Goal: Information Seeking & Learning: Learn about a topic

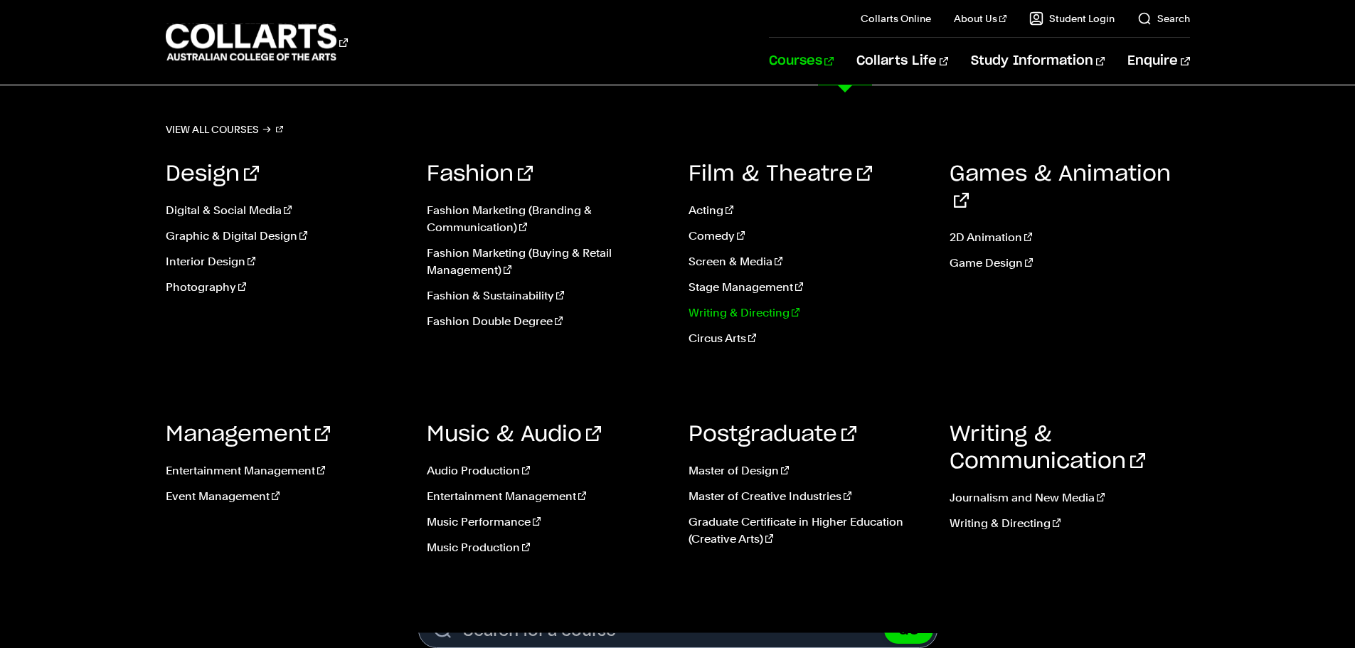
click at [738, 312] on link "Writing & Directing" at bounding box center [808, 312] width 240 height 17
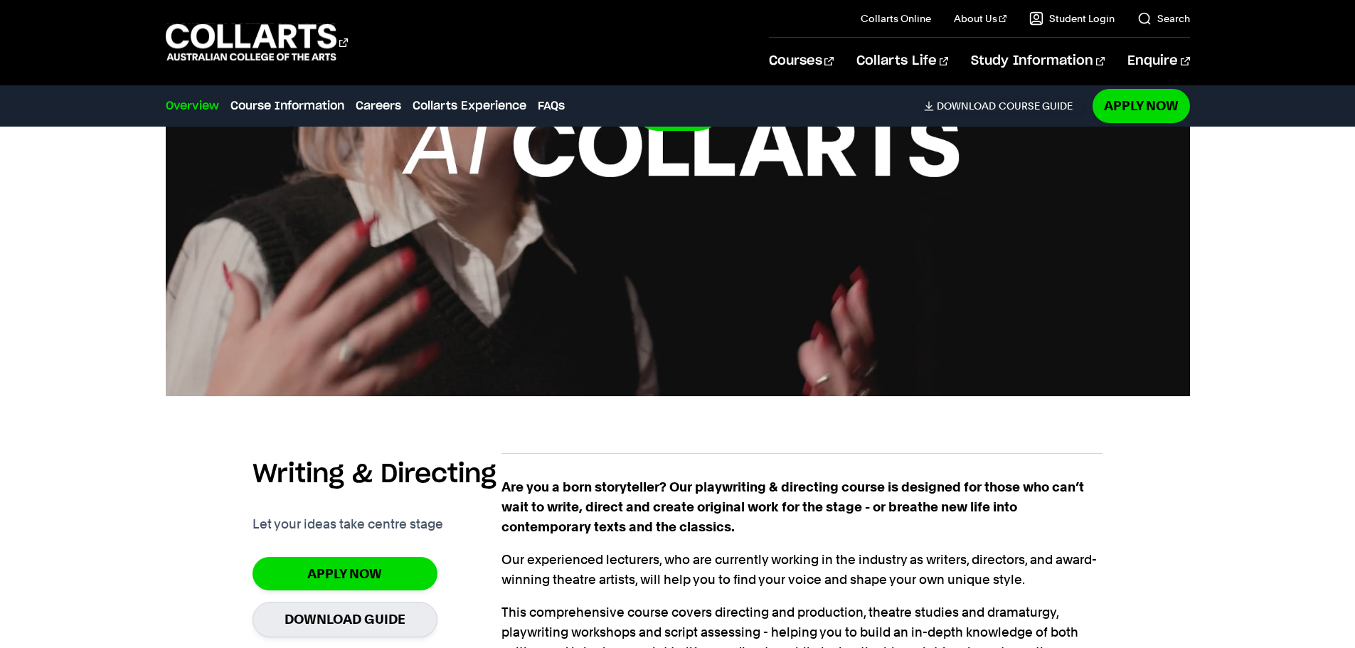
scroll to position [853, 0]
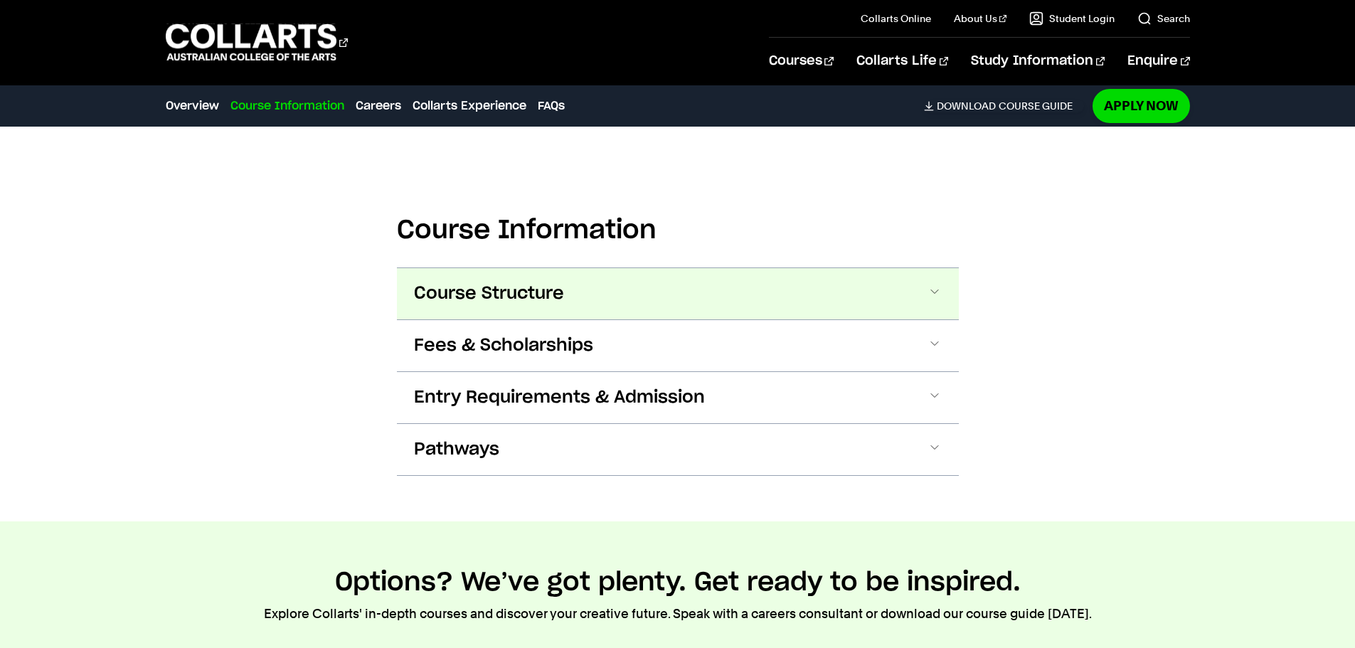
click at [642, 277] on button "Course Structure" at bounding box center [678, 293] width 562 height 51
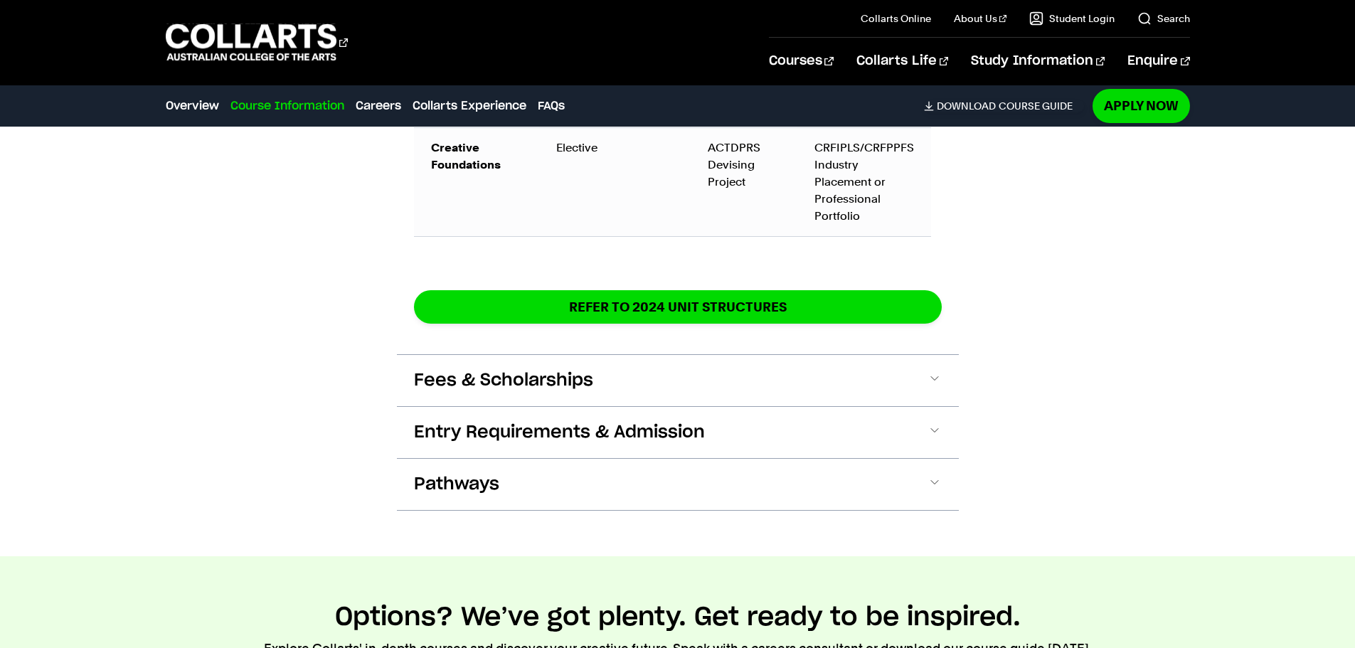
scroll to position [2479, 0]
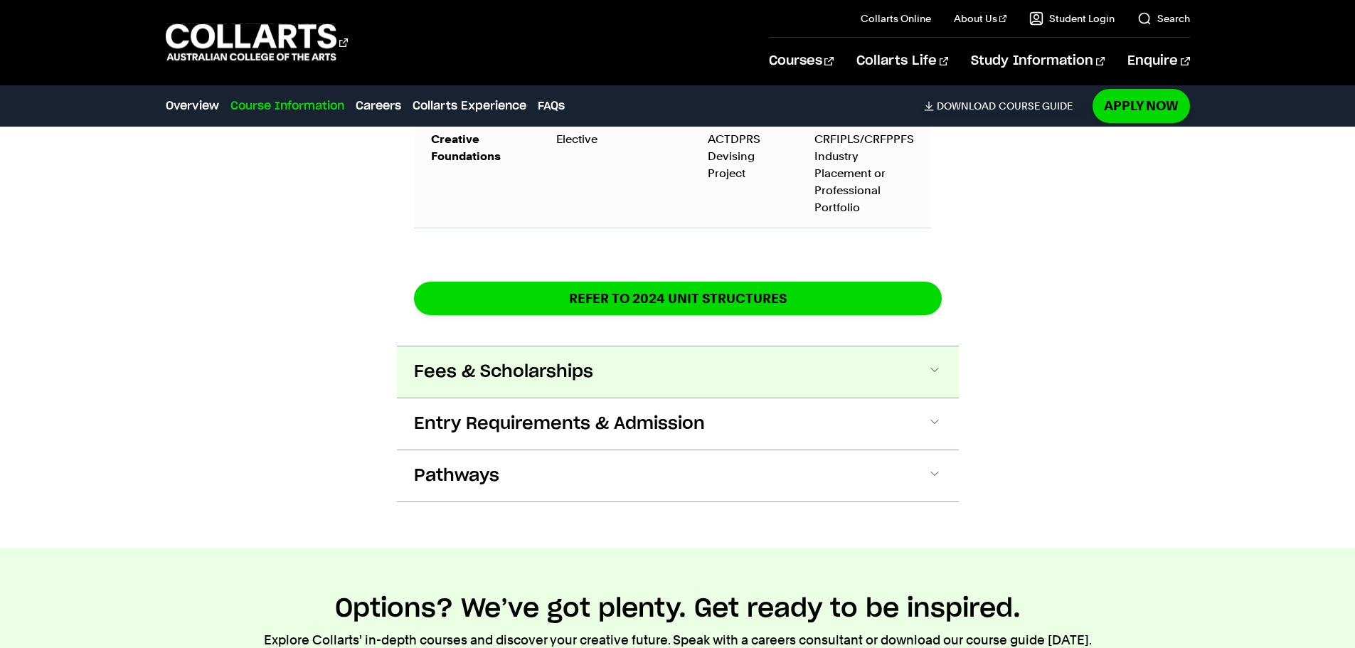
click at [903, 346] on button "Fees & Scholarships" at bounding box center [678, 371] width 562 height 51
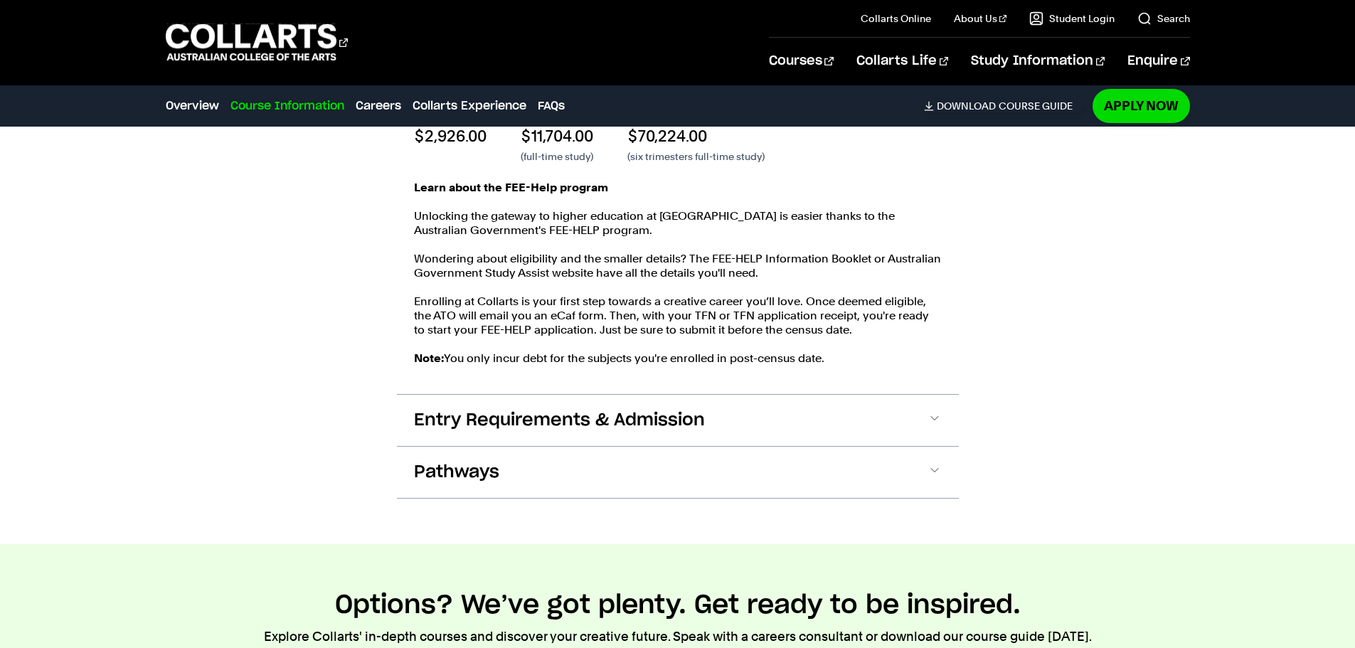
scroll to position [2885, 0]
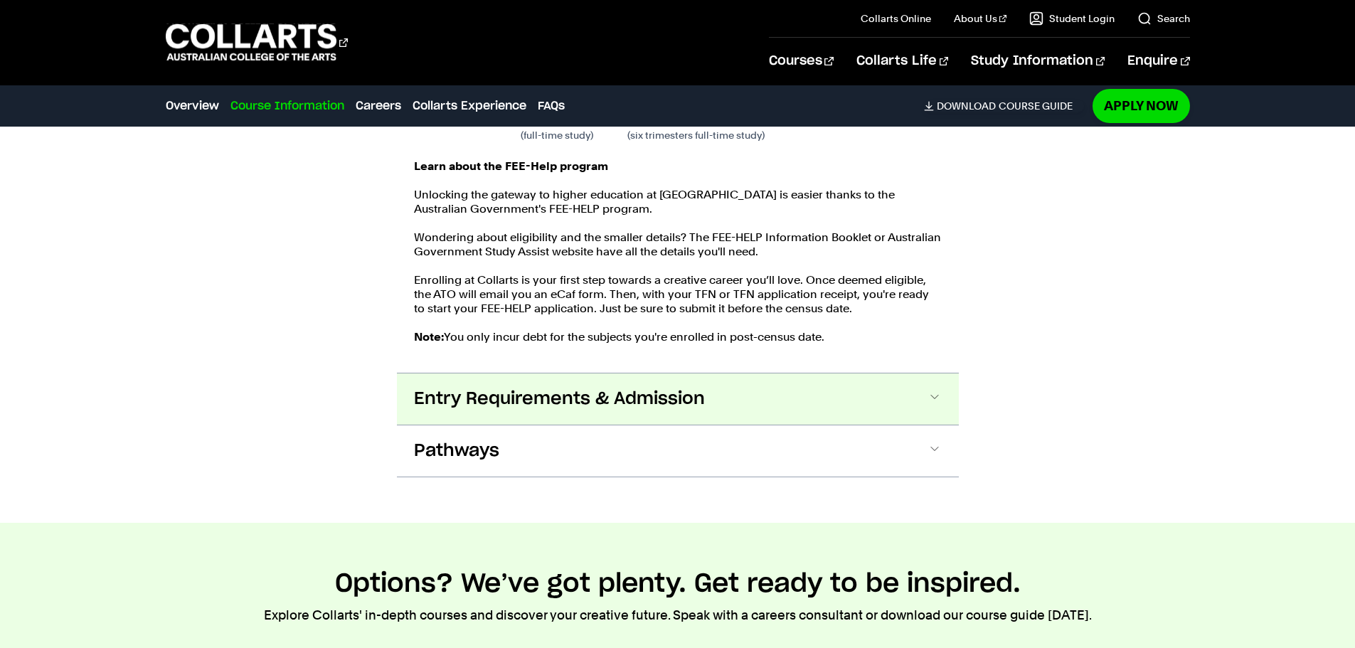
click at [819, 374] on button "Entry Requirements & Admission" at bounding box center [678, 398] width 562 height 51
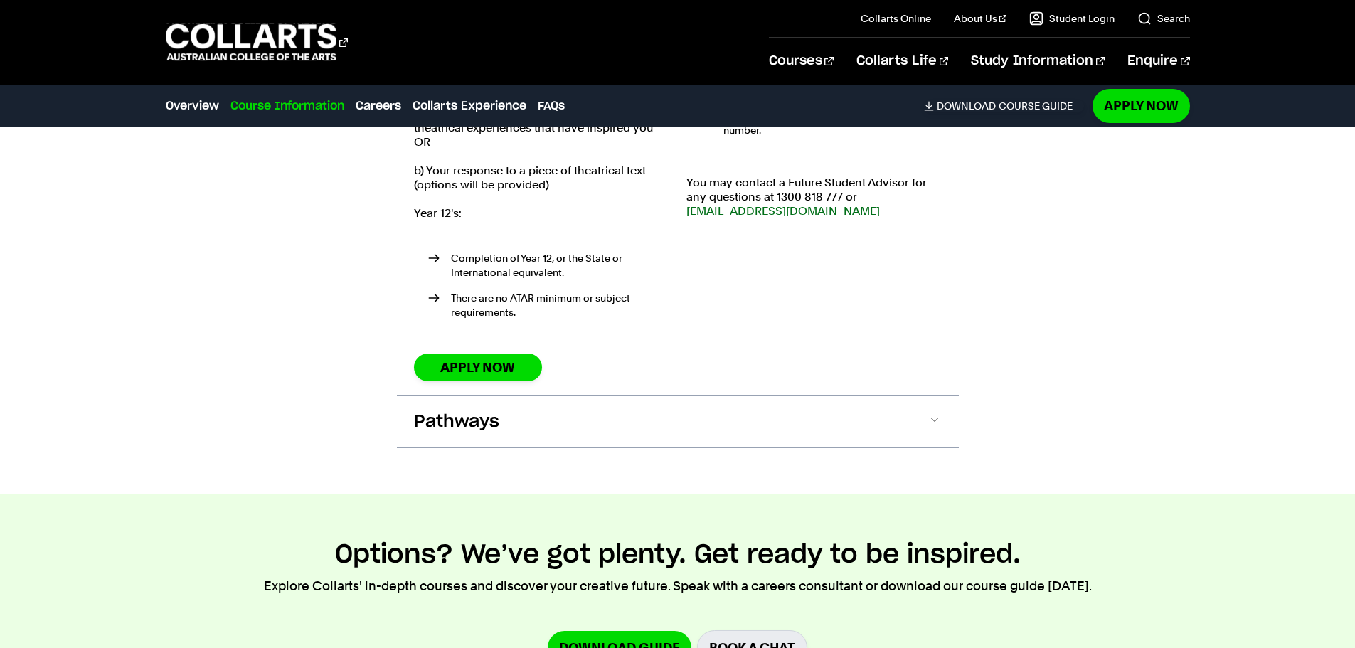
scroll to position [3460, 0]
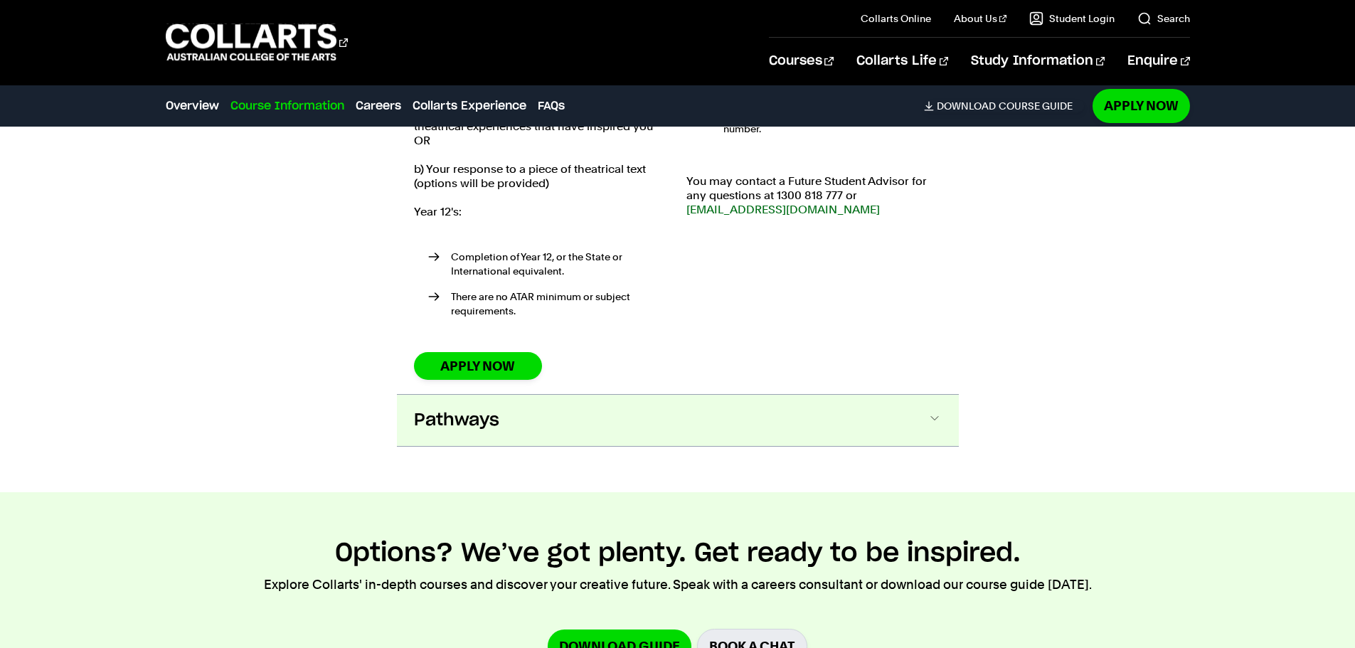
click at [777, 395] on button "Pathways" at bounding box center [678, 420] width 562 height 51
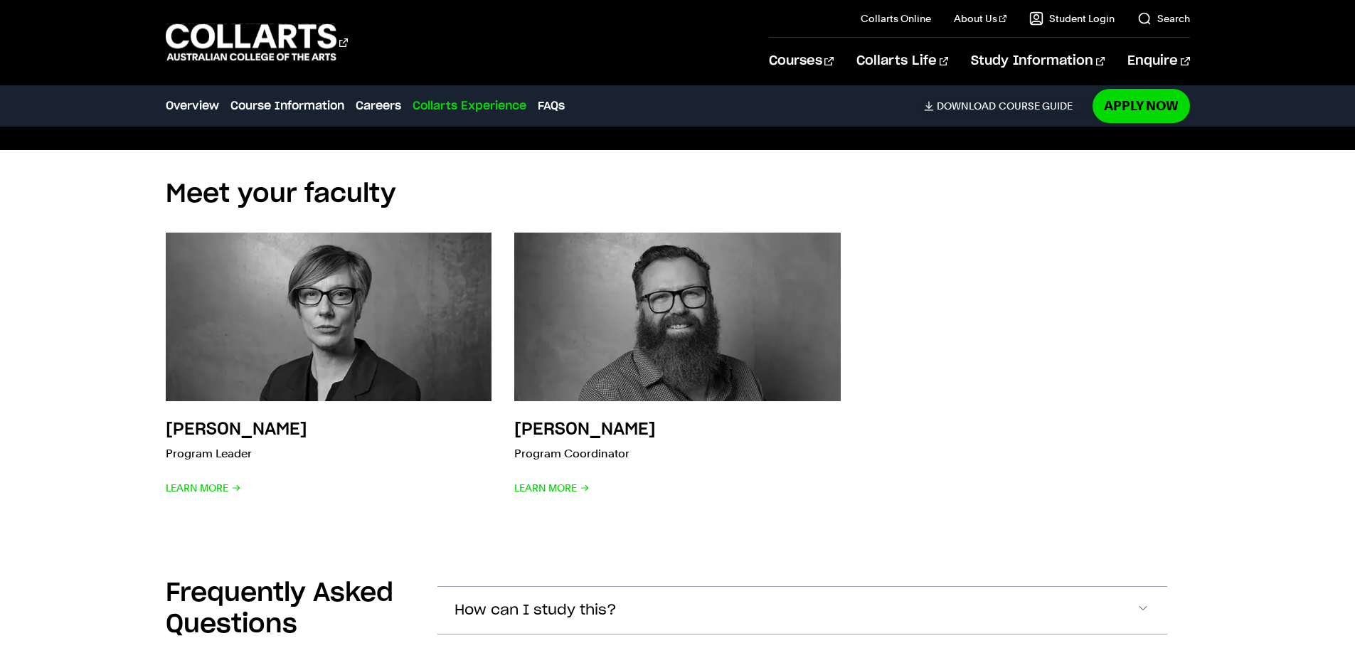
scroll to position [6318, 0]
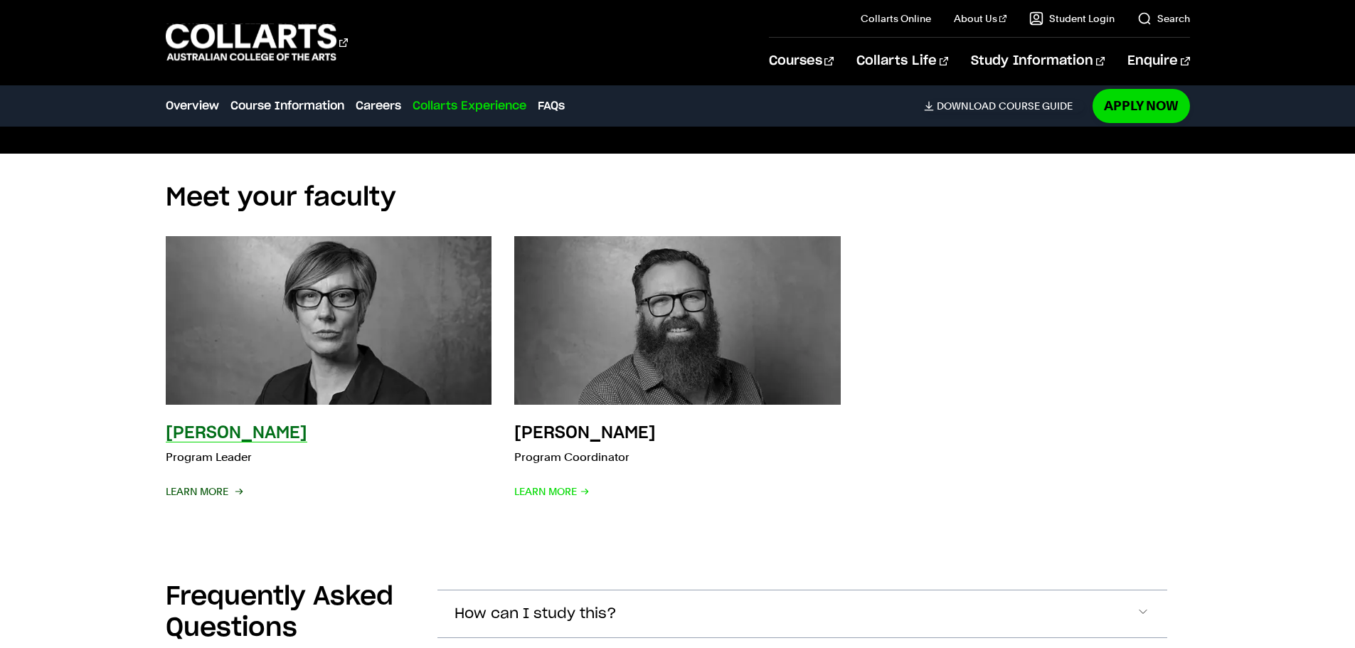
click at [220, 481] on span "Learn More" at bounding box center [203, 491] width 75 height 20
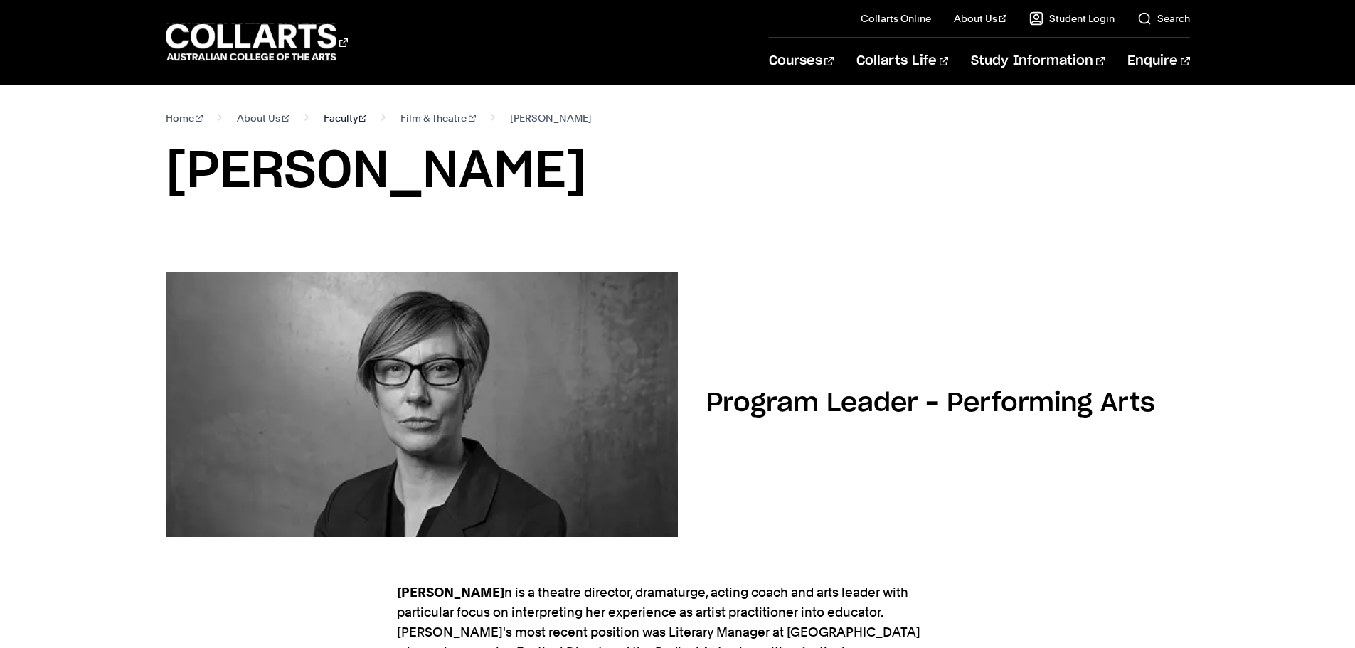
click at [324, 117] on link "Faculty" at bounding box center [345, 118] width 43 height 20
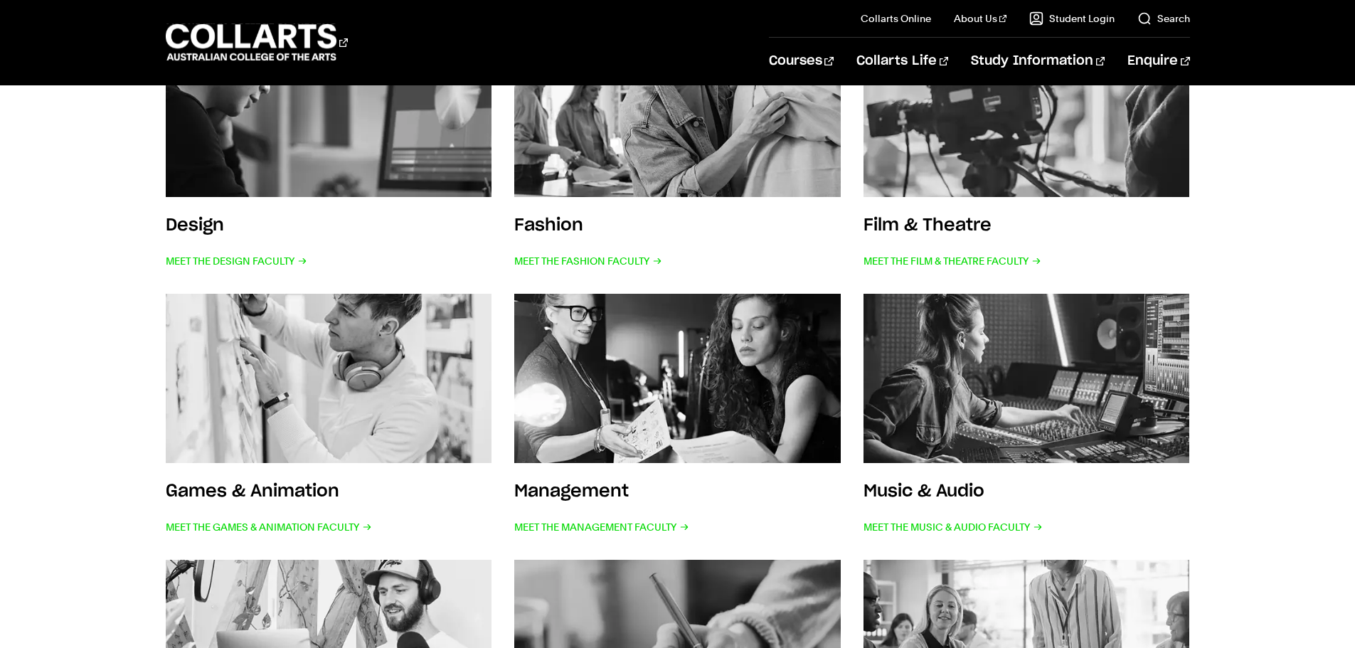
scroll to position [356, 0]
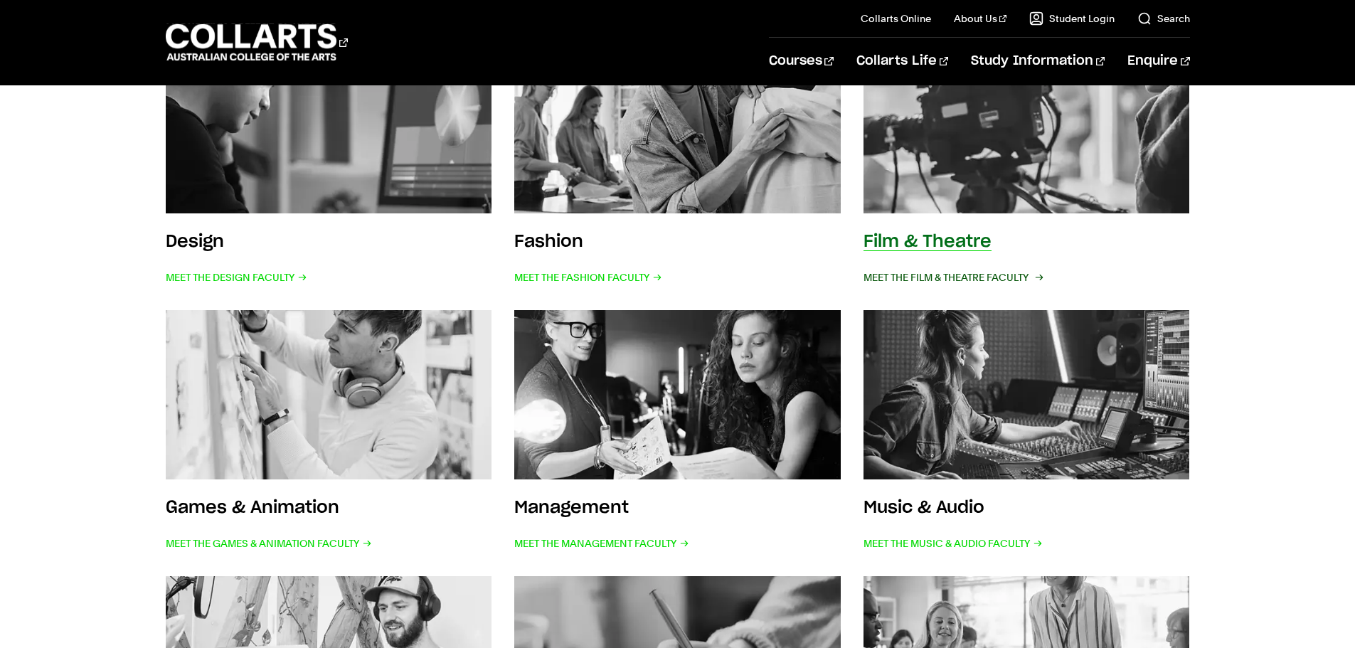
click at [991, 276] on span "Meet the Film & Theatre Faculty" at bounding box center [952, 277] width 178 height 20
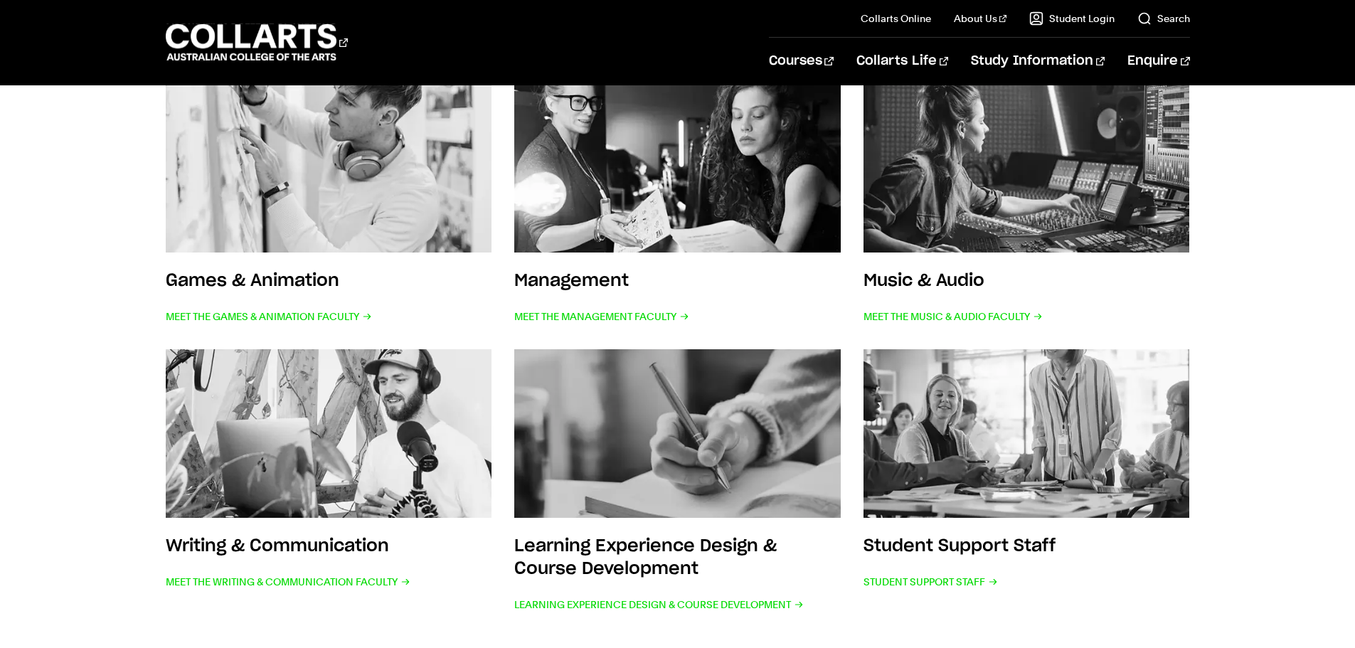
scroll to position [711, 0]
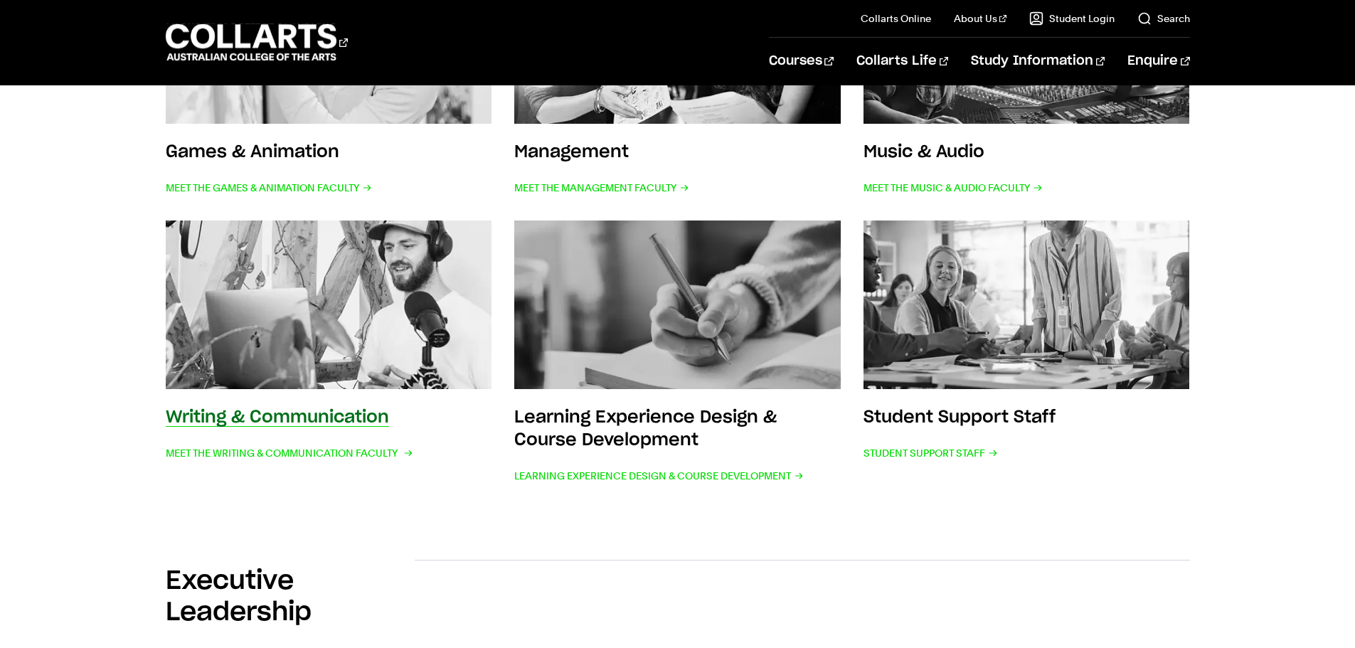
click at [312, 416] on h3 "Writing & Communication" at bounding box center [277, 417] width 223 height 17
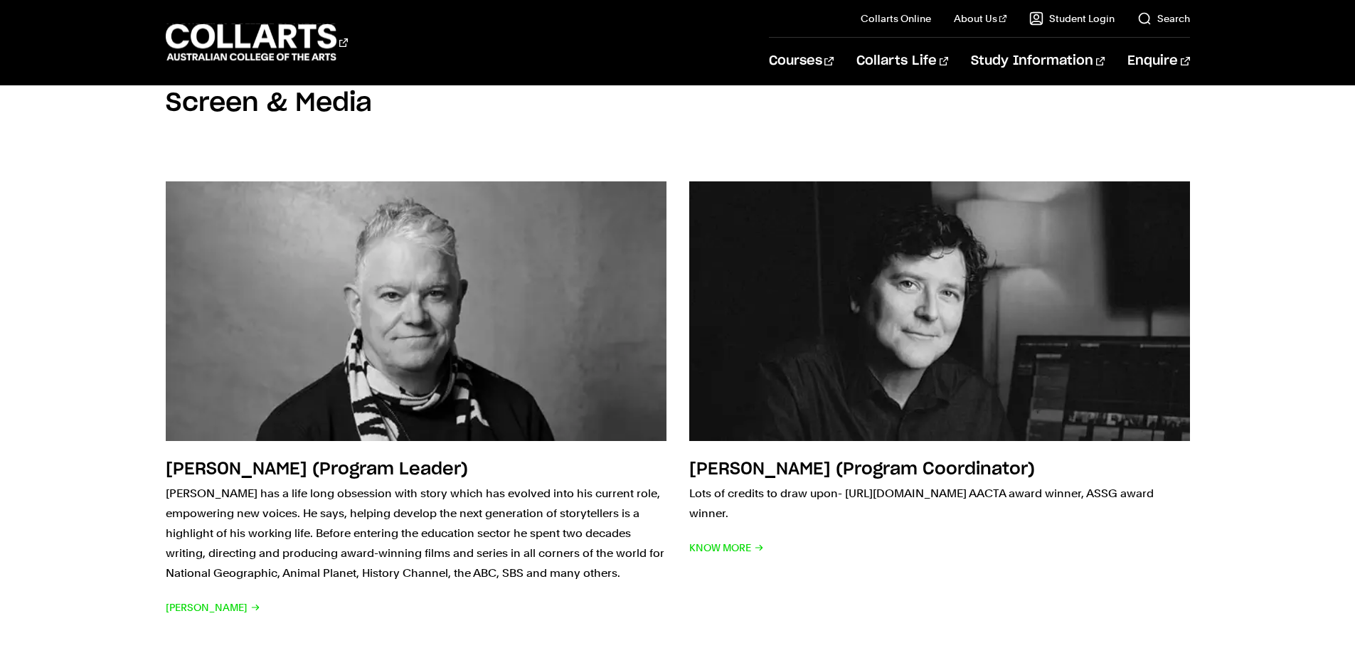
scroll to position [1668, 0]
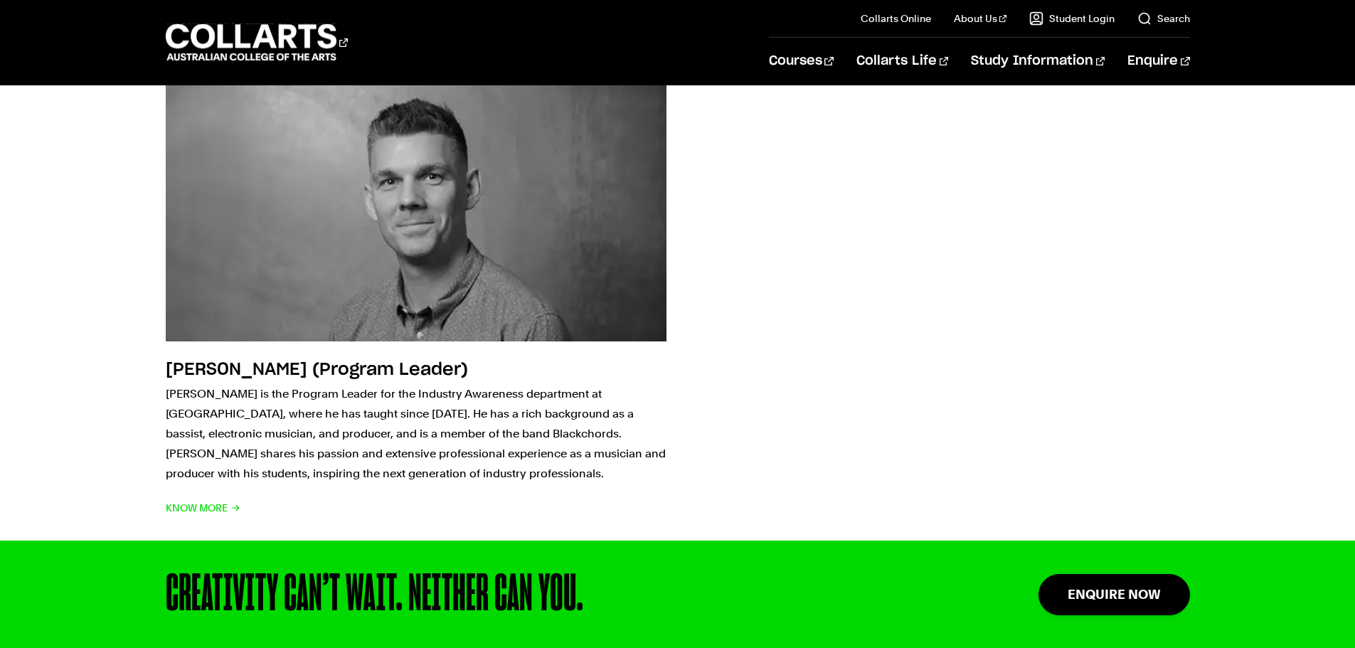
scroll to position [1138, 0]
